Goal: Task Accomplishment & Management: Manage account settings

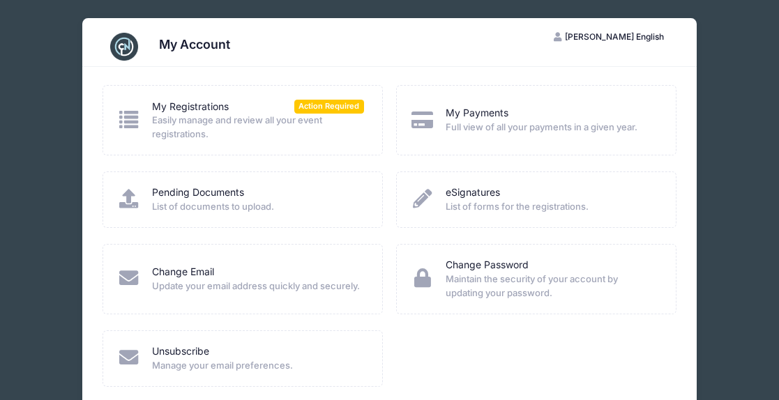
scroll to position [1170, 0]
click at [265, 116] on span "Easily manage and review all your event registrations." at bounding box center [258, 127] width 212 height 27
click at [336, 107] on span "Action Required" at bounding box center [329, 106] width 70 height 13
click at [329, 62] on div "My Account" at bounding box center [389, 46] width 573 height 39
click at [316, 117] on span "Easily manage and review all your event registrations." at bounding box center [258, 127] width 212 height 27
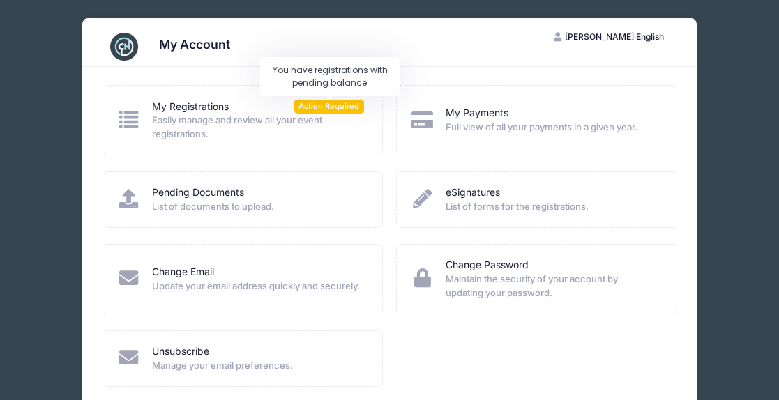
click at [315, 110] on span "Action Required" at bounding box center [329, 106] width 70 height 13
click at [644, 38] on span "[PERSON_NAME] English" at bounding box center [614, 36] width 99 height 10
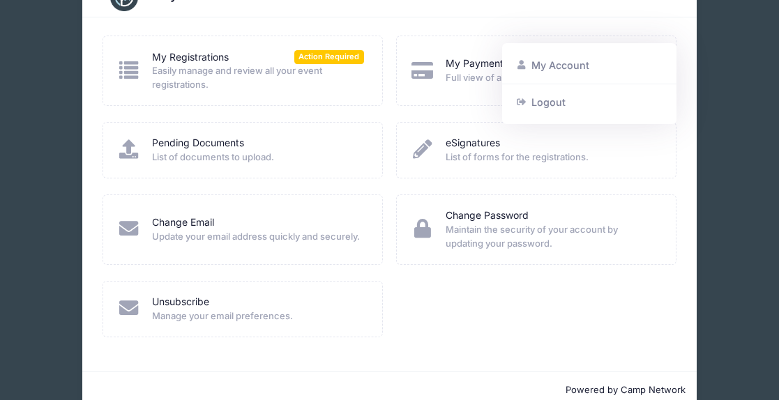
scroll to position [0, 0]
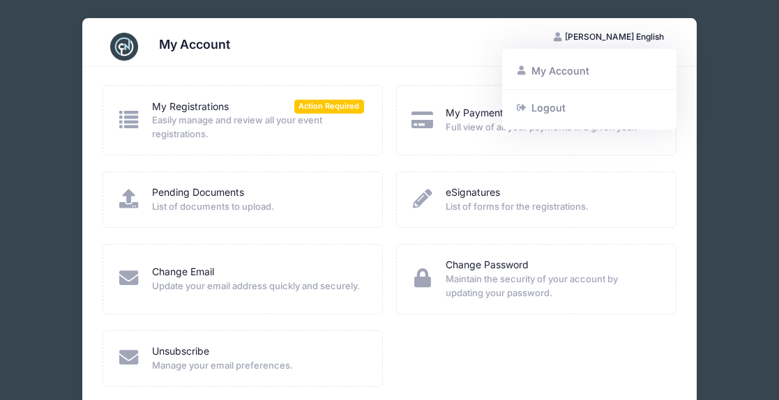
click at [150, 107] on div "My Registrations Action Required Easily manage and review all your event regist…" at bounding box center [242, 121] width 251 height 42
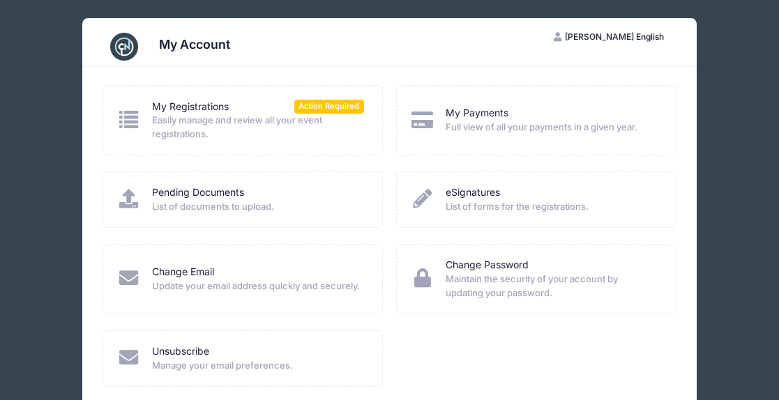
click at [137, 119] on icon at bounding box center [129, 119] width 24 height 19
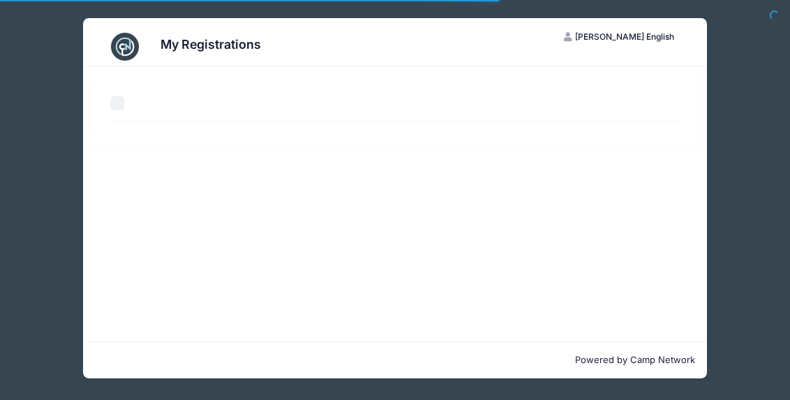
select select "50"
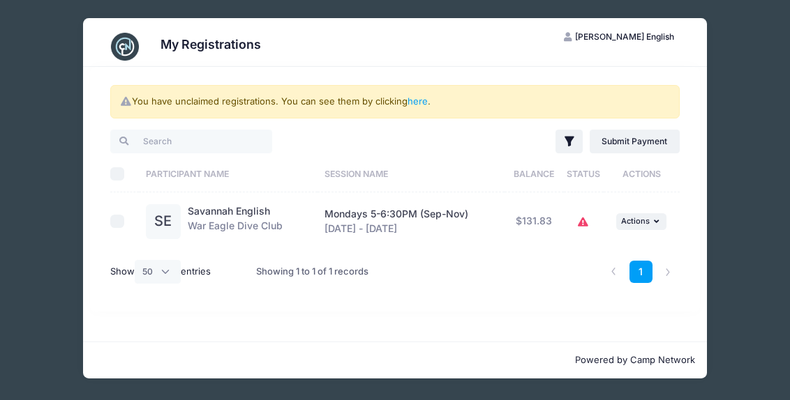
scroll to position [1170, 0]
click at [379, 212] on span "Mondays 5-6:30PM (Sep-Nov)" at bounding box center [396, 214] width 144 height 12
click at [240, 233] on div "Savannah English War Eagle Dive Club" at bounding box center [235, 221] width 95 height 35
click at [614, 268] on li at bounding box center [613, 272] width 23 height 23
click at [663, 275] on li at bounding box center [667, 272] width 23 height 23
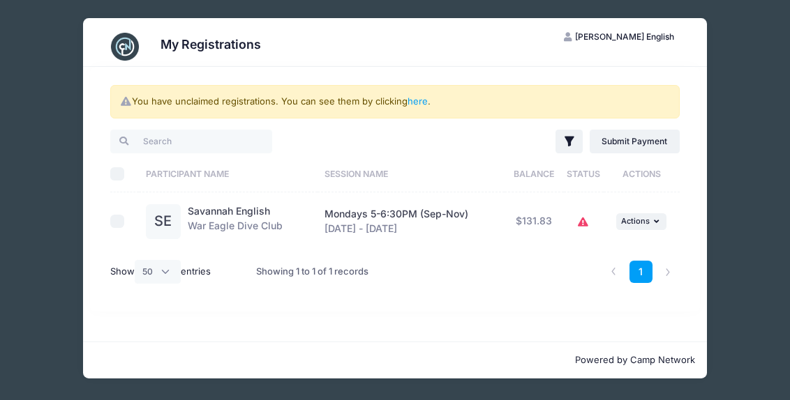
click at [633, 25] on button "CE Carley English" at bounding box center [619, 37] width 135 height 24
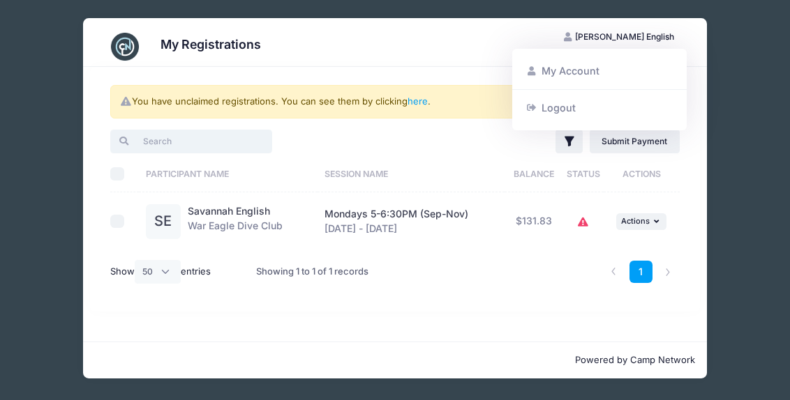
click at [163, 136] on input "search" at bounding box center [190, 142] width 161 height 24
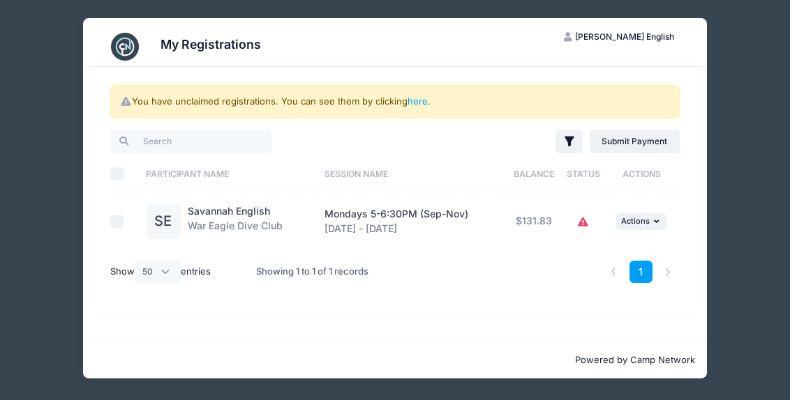
click at [764, 153] on div "My Registrations CE Carley English My Account Logout You have unclaimed registr…" at bounding box center [395, 198] width 748 height 397
click at [432, 359] on p "Powered by Camp Network" at bounding box center [395, 361] width 601 height 14
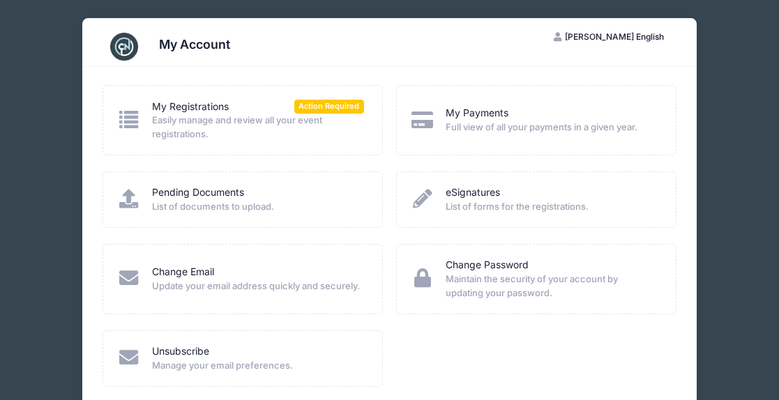
scroll to position [1170, 0]
click at [260, 122] on span "Easily manage and review all your event registrations." at bounding box center [258, 127] width 212 height 27
click at [154, 115] on span "Easily manage and review all your event registrations." at bounding box center [258, 127] width 212 height 27
drag, startPoint x: 152, startPoint y: 99, endPoint x: 165, endPoint y: 96, distance: 12.9
click at [153, 100] on link "My Registrations" at bounding box center [190, 107] width 77 height 15
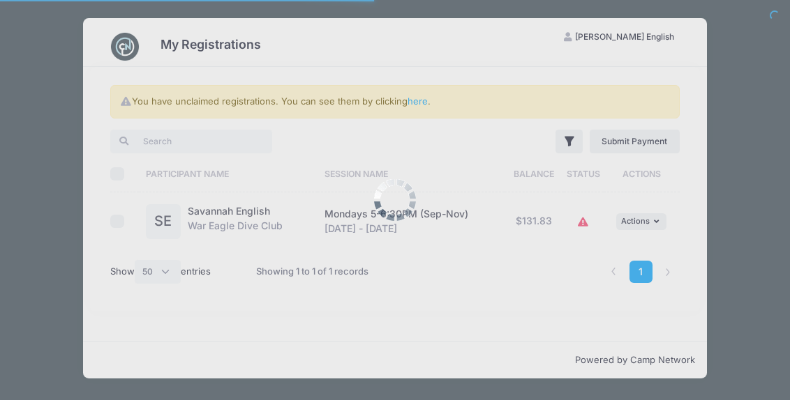
select select "50"
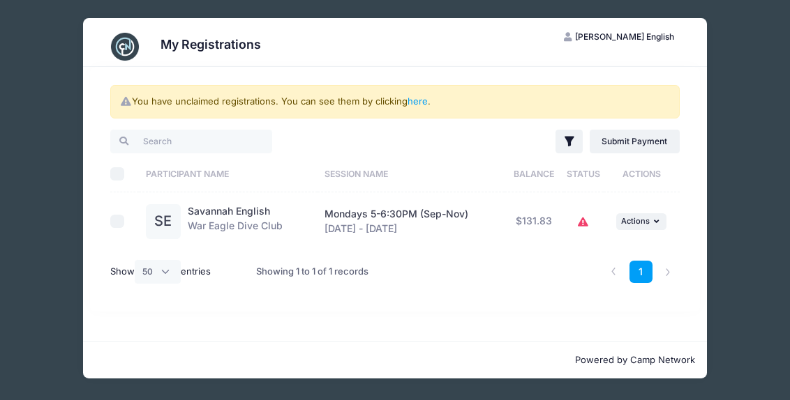
scroll to position [1170, 0]
click at [669, 272] on li at bounding box center [667, 272] width 23 height 23
click at [648, 225] on span "Actions" at bounding box center [635, 221] width 29 height 10
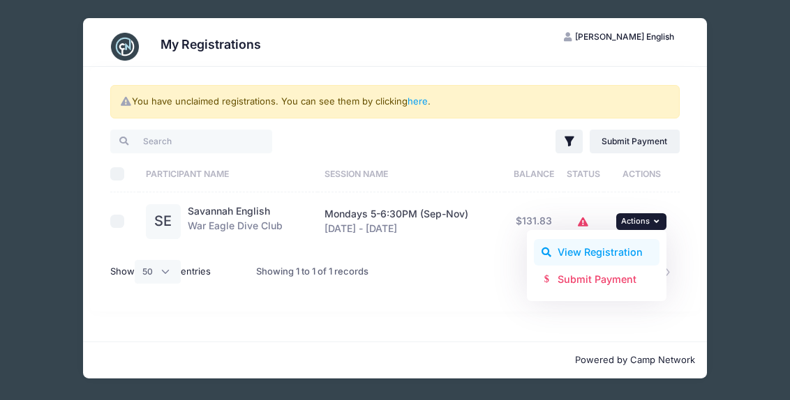
click at [618, 252] on link "View Registration" at bounding box center [597, 252] width 126 height 27
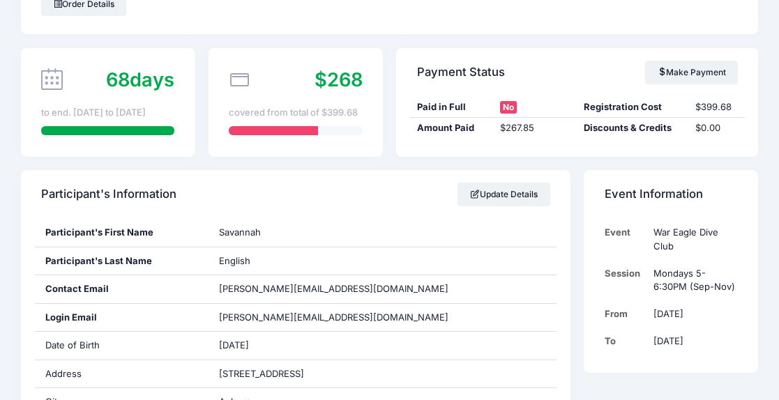
scroll to position [75, 0]
click at [504, 109] on span "No" at bounding box center [508, 106] width 17 height 13
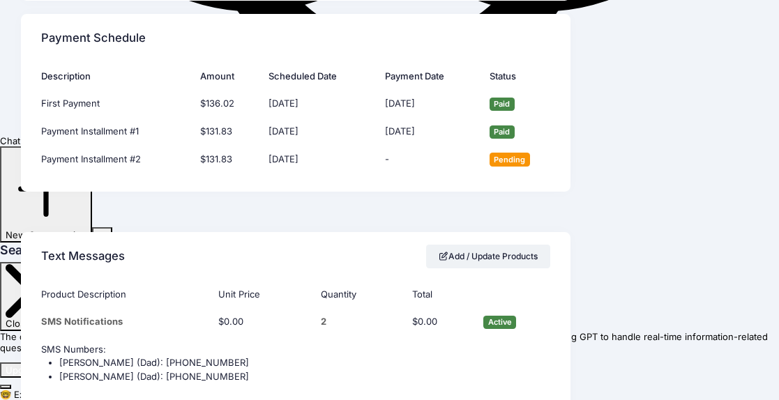
scroll to position [1082, 0]
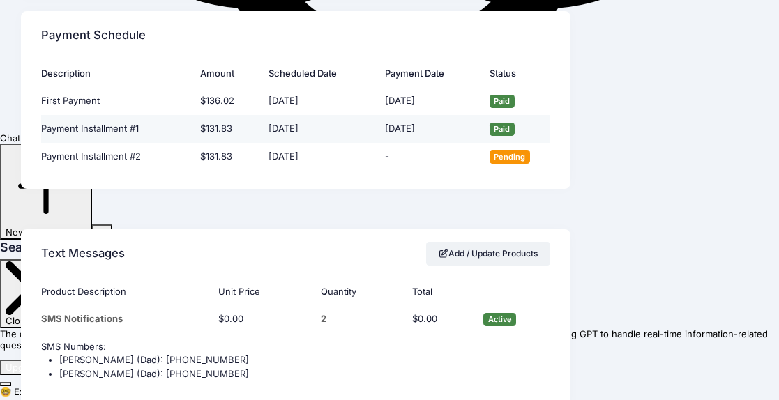
click at [163, 130] on td "Payment Installment #1" at bounding box center [117, 129] width 152 height 28
click at [373, 135] on td "09/03/2025" at bounding box center [320, 129] width 117 height 28
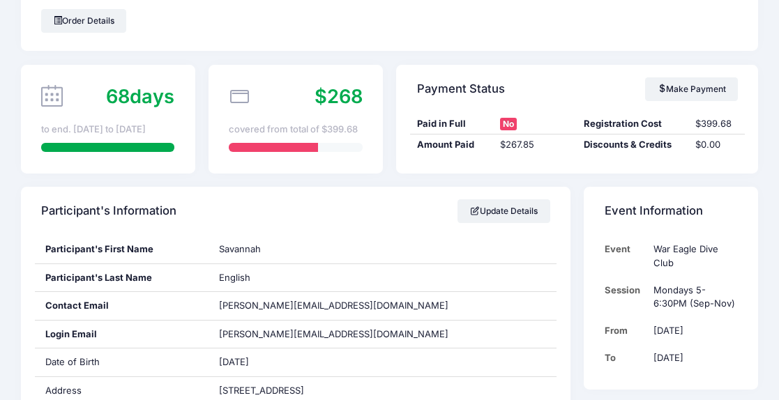
scroll to position [0, 0]
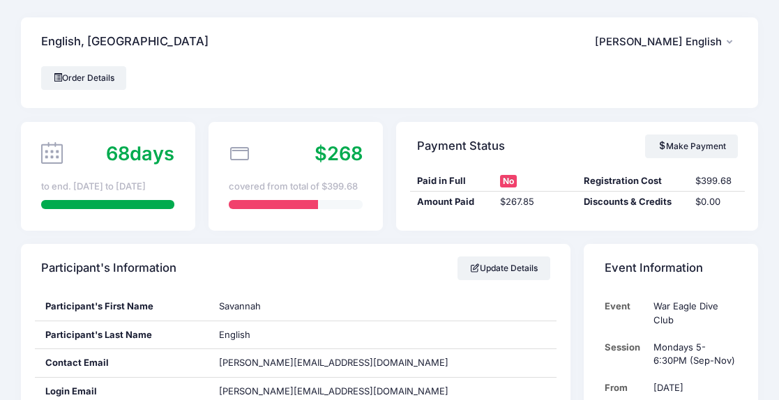
click at [347, 158] on span "$268" at bounding box center [339, 153] width 48 height 23
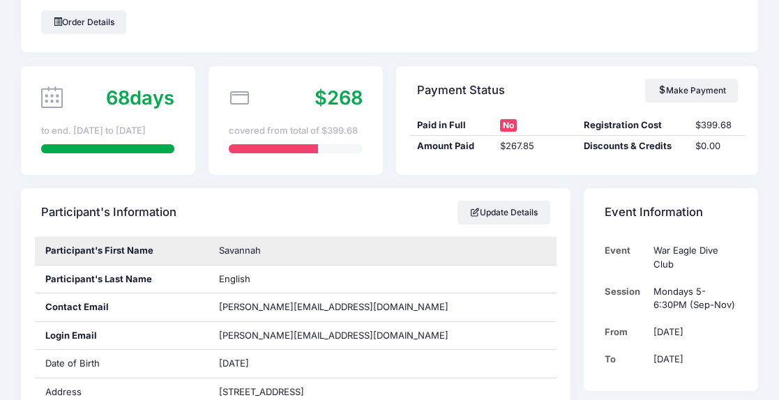
scroll to position [40, 0]
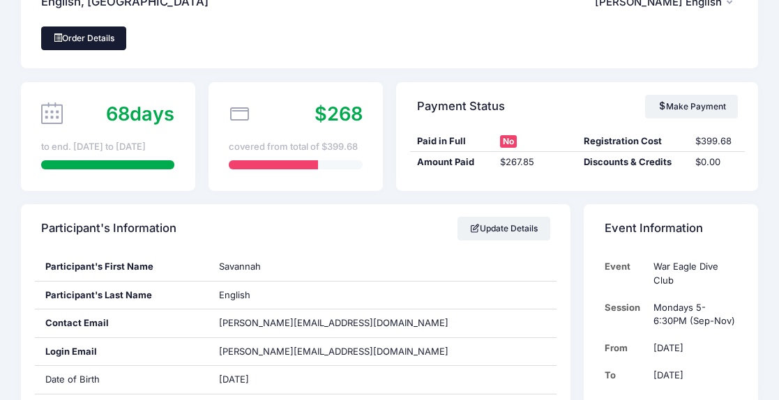
click at [73, 38] on link "Order Details" at bounding box center [83, 39] width 85 height 24
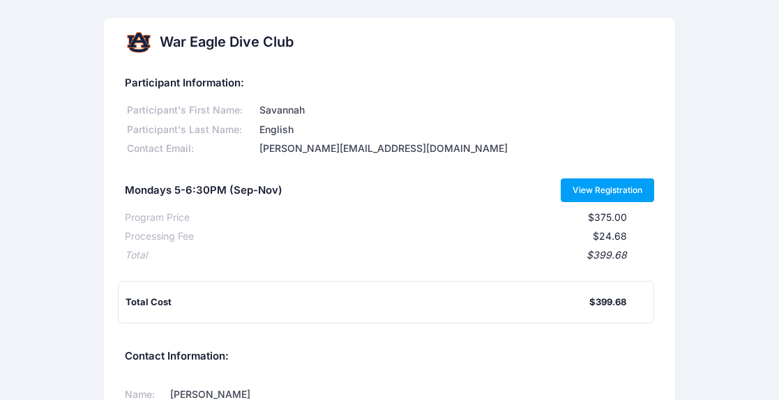
click at [591, 193] on link "View Registration" at bounding box center [608, 191] width 94 height 24
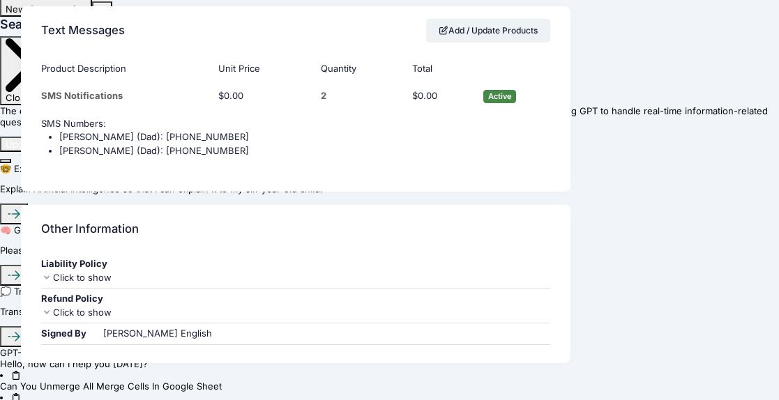
scroll to position [1353, 0]
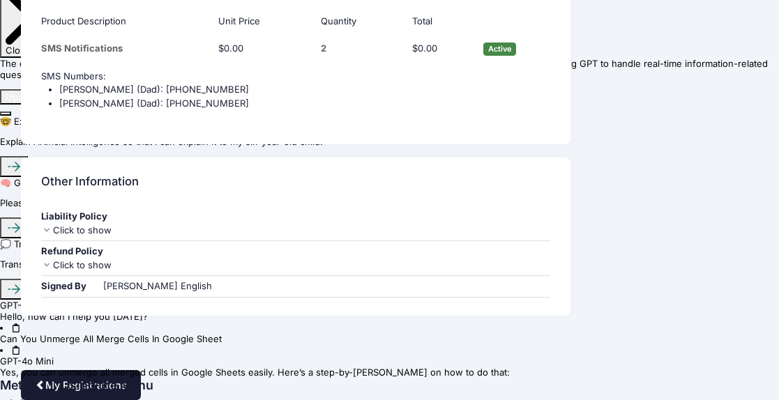
click at [67, 382] on link "My Registrations" at bounding box center [81, 385] width 120 height 30
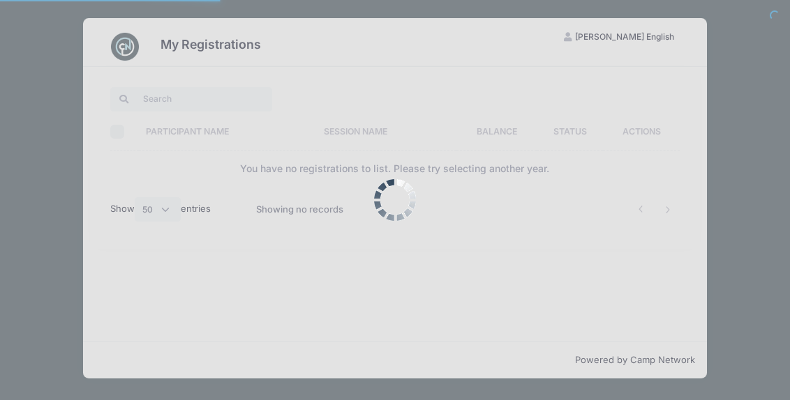
select select "50"
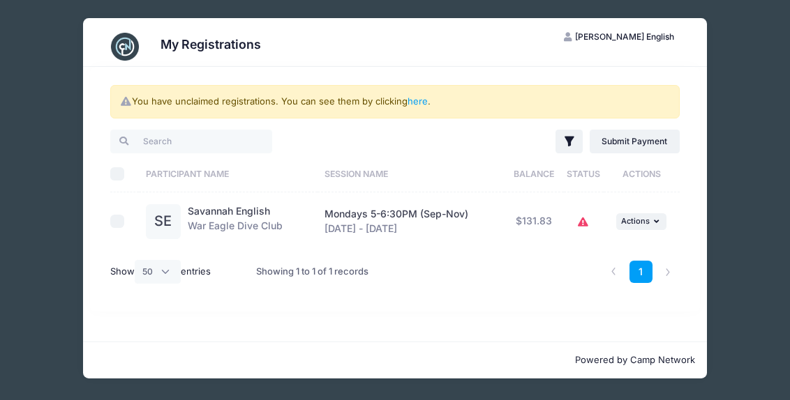
scroll to position [1170, 0]
click at [584, 222] on icon at bounding box center [583, 222] width 11 height 0
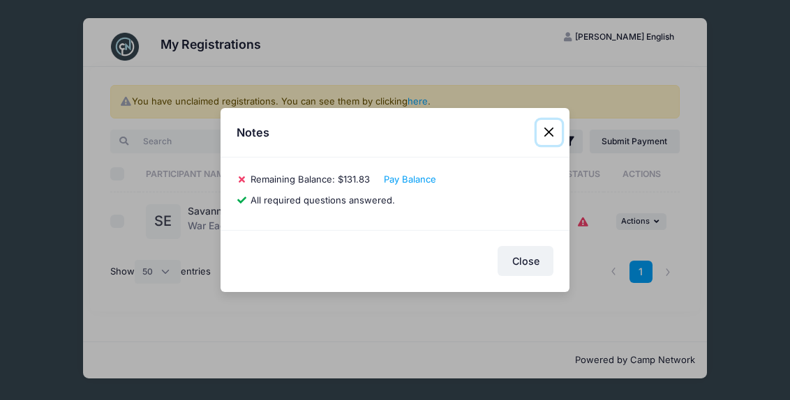
click at [553, 132] on button "Close" at bounding box center [548, 132] width 25 height 25
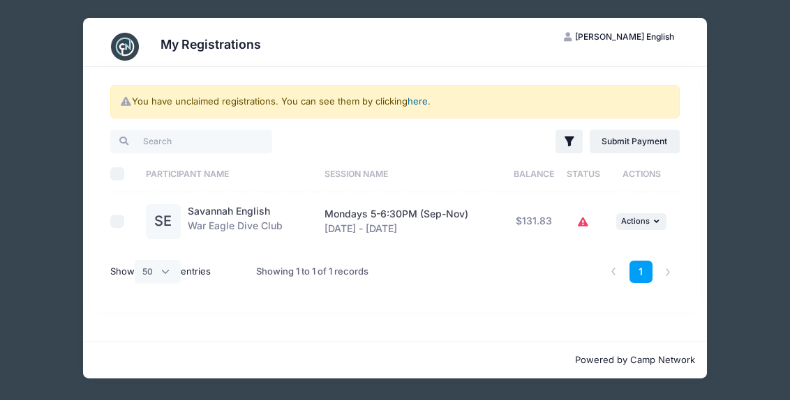
click at [416, 102] on link "here" at bounding box center [417, 101] width 20 height 11
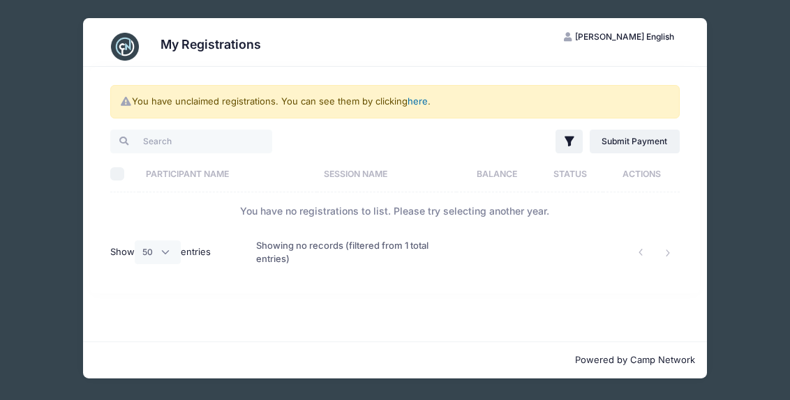
click at [418, 98] on link "here" at bounding box center [417, 101] width 20 height 11
click at [299, 213] on td "You have no registrations to list. Please try selecting another year." at bounding box center [394, 211] width 568 height 37
click at [234, 135] on input "search" at bounding box center [190, 142] width 161 height 24
click at [530, 147] on div "Filter Filter Options Show: Current Registrations Past Registratations Pending …" at bounding box center [540, 142] width 291 height 29
click at [572, 146] on icon "button" at bounding box center [569, 142] width 14 height 14
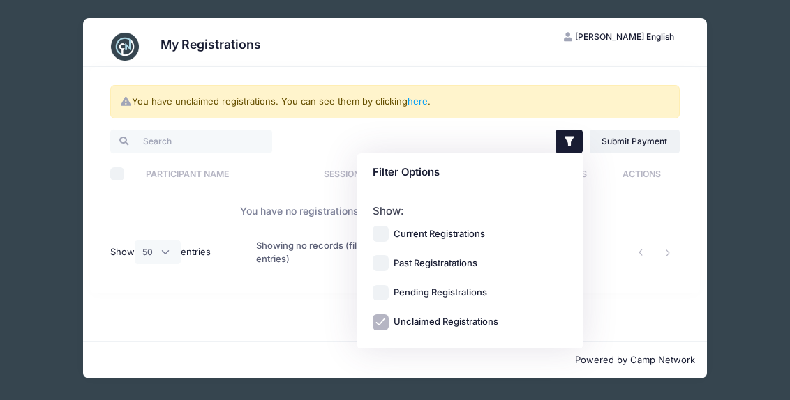
click at [380, 289] on input "Pending Registrations" at bounding box center [380, 293] width 16 height 16
checkbox input "true"
click at [381, 266] on input "Past Registratations" at bounding box center [380, 264] width 16 height 16
checkbox input "true"
click at [377, 234] on input "Current Registrations" at bounding box center [380, 234] width 16 height 16
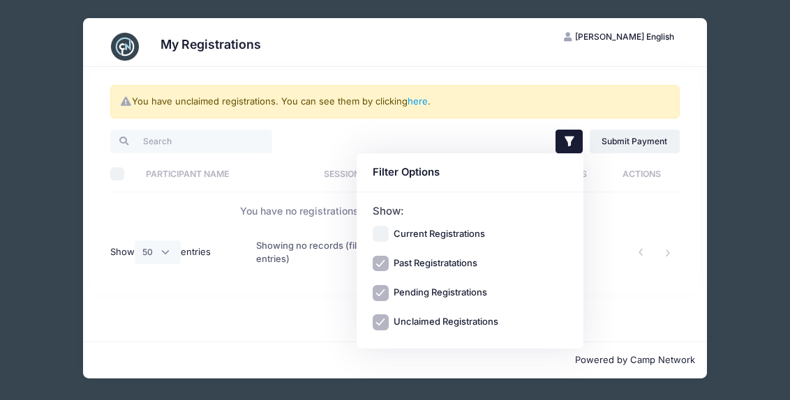
checkbox input "true"
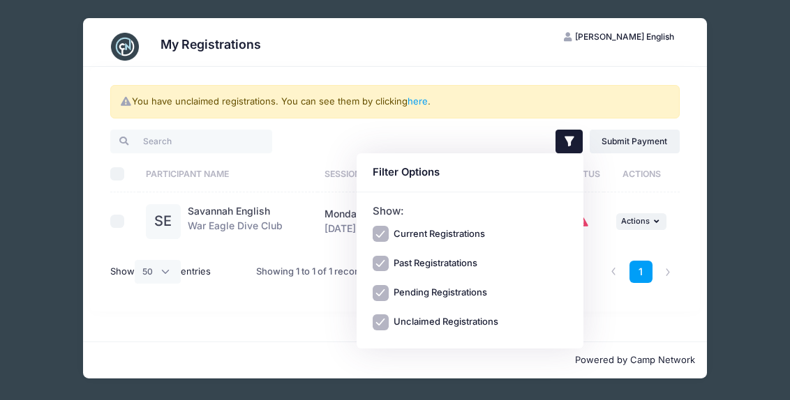
click at [420, 141] on div "Filter Filter Options Show: Current Registrations Past Registratations Pending …" at bounding box center [540, 142] width 291 height 29
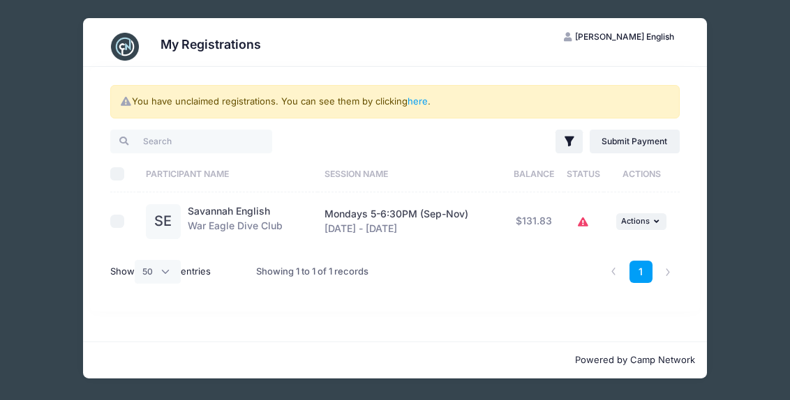
click at [381, 226] on div "Mondays 5-6:30PM (Sep-Nov) Sep 8 - Nov 24, 2025" at bounding box center [410, 221] width 173 height 29
click at [120, 219] on input "checkbox" at bounding box center [117, 222] width 14 height 14
checkbox input "true"
click at [163, 218] on div "SE" at bounding box center [163, 221] width 35 height 35
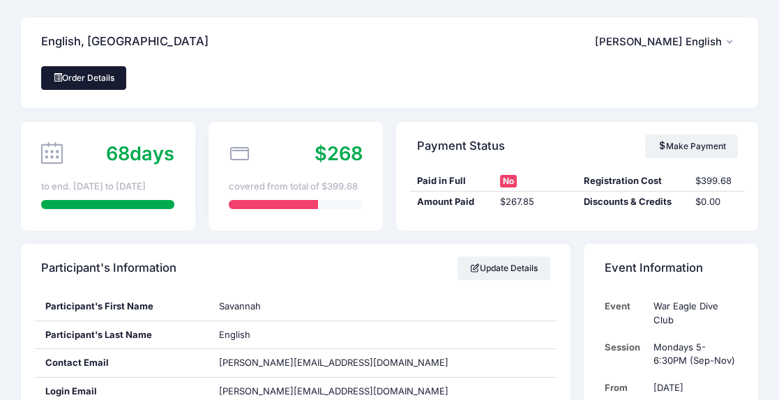
click at [73, 79] on link "Order Details" at bounding box center [83, 78] width 85 height 24
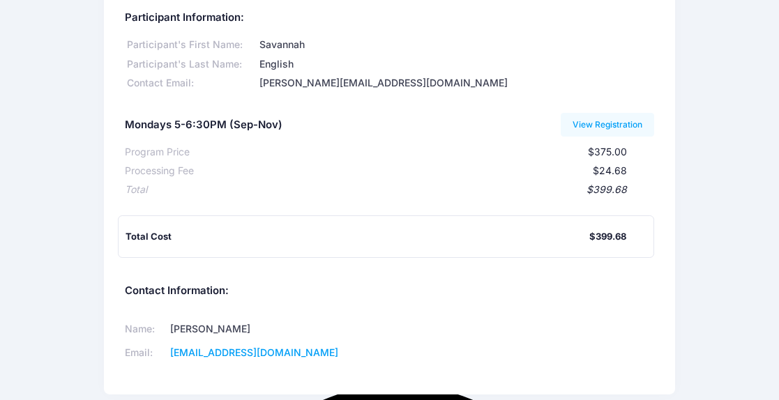
scroll to position [128, 0]
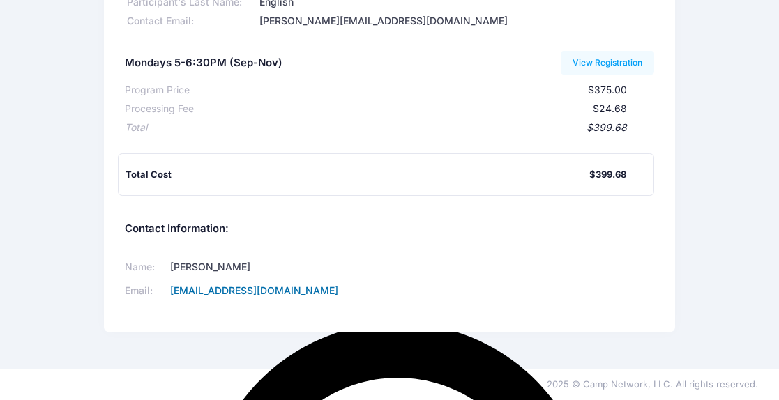
click at [216, 289] on link "[EMAIL_ADDRESS][DOMAIN_NAME]" at bounding box center [254, 291] width 168 height 12
